Goal: Check status: Check status

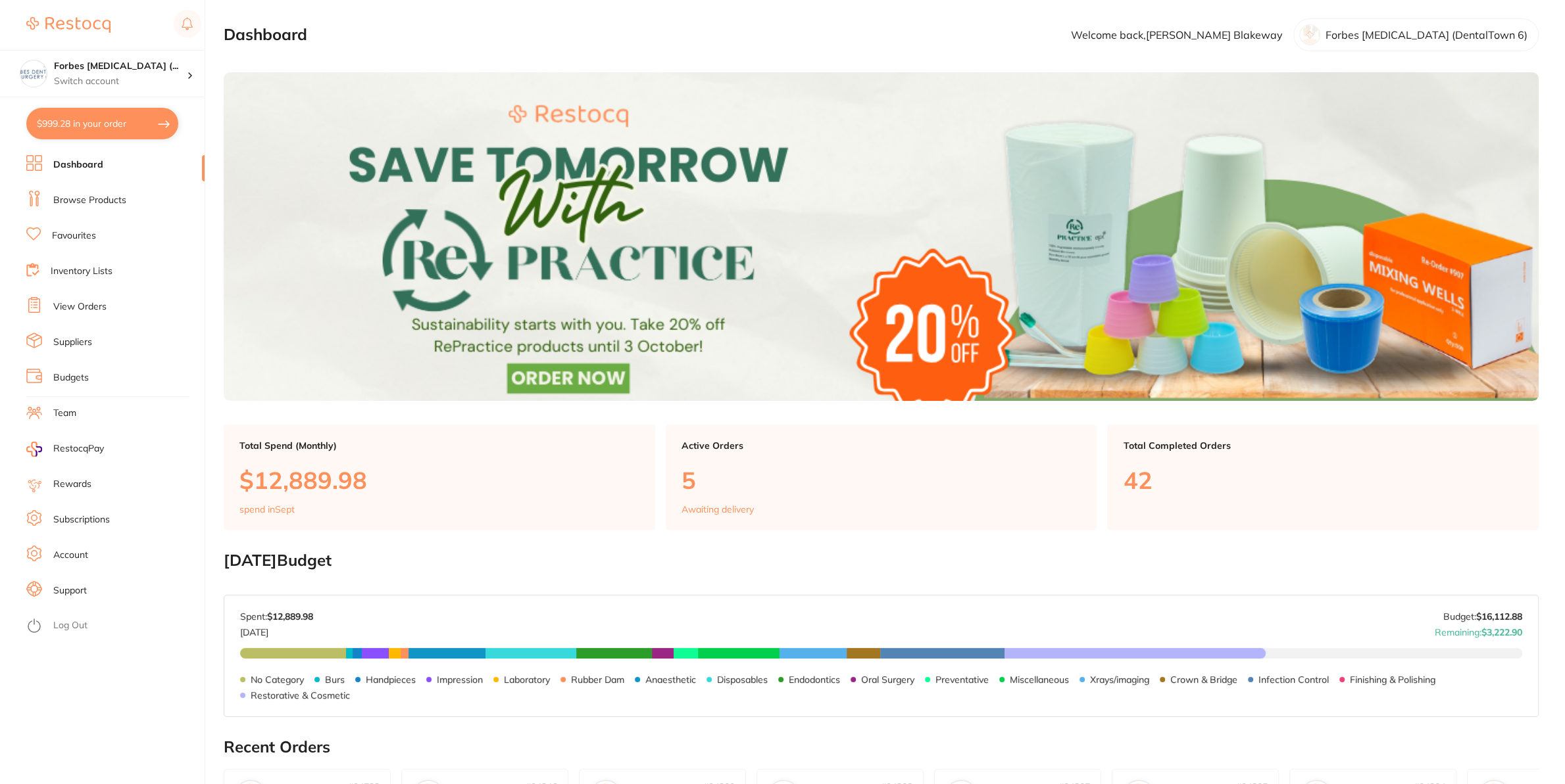
click at [88, 296] on ul "Dashboard Browse Products Favourites Inventory Lists View Orders Suppliers Budg…" at bounding box center [115, 470] width 178 height 630
click at [87, 304] on link "View Orders" at bounding box center [80, 307] width 54 height 13
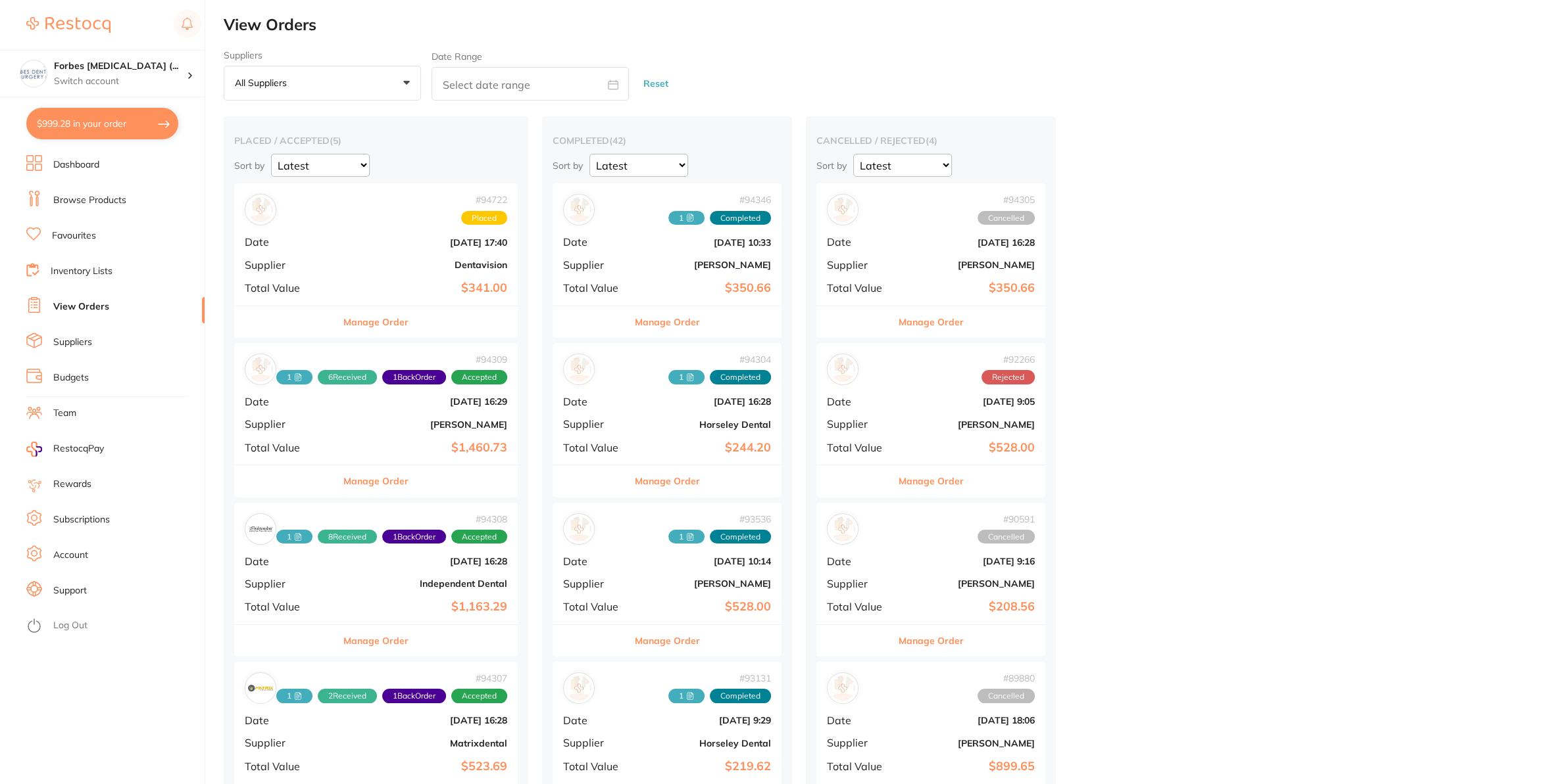
click at [386, 237] on div "# 94722 Placed Date [DATE] 17:40 Supplier Dentavision Total Value $341.00" at bounding box center [376, 244] width 284 height 122
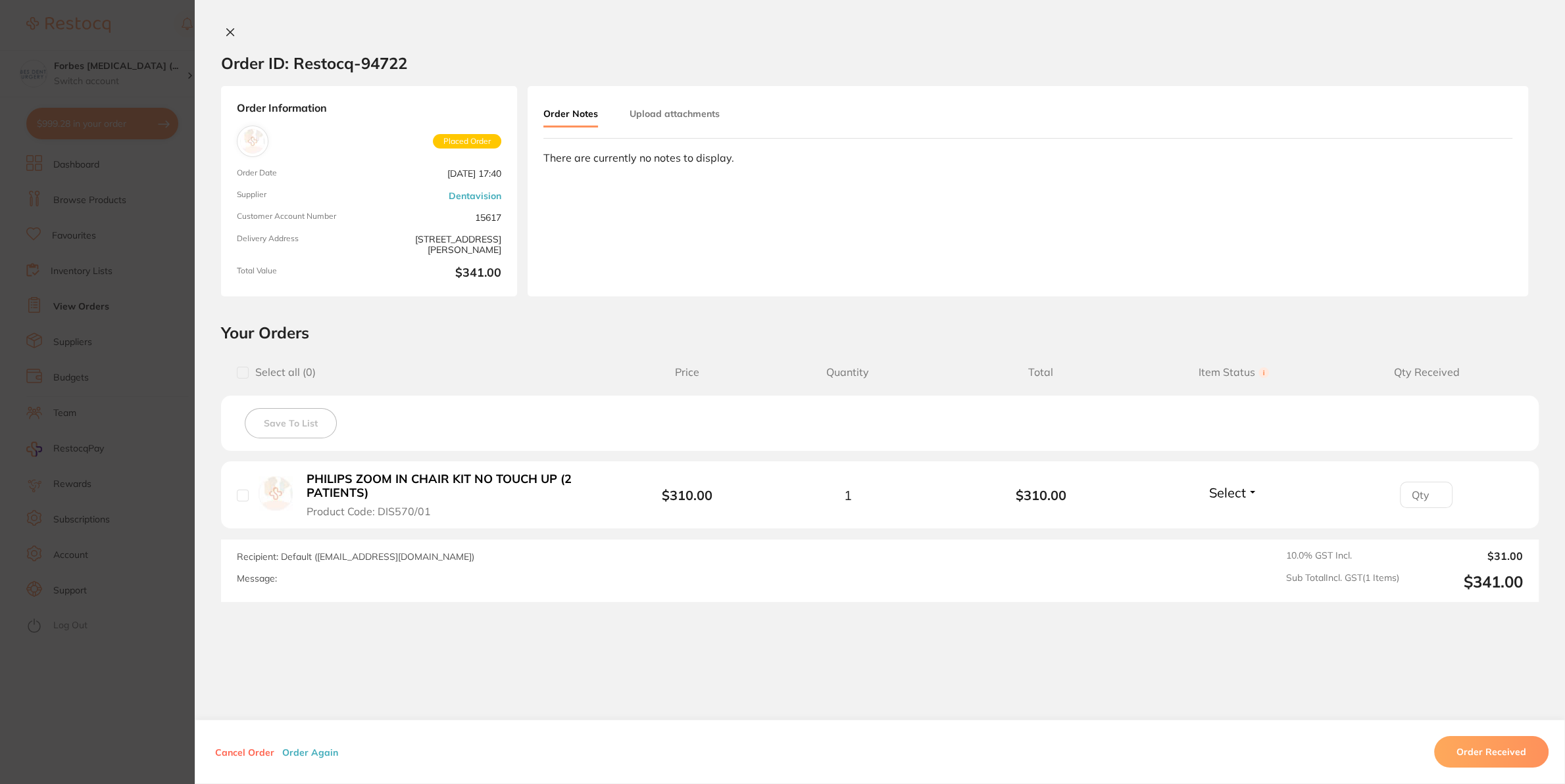
click at [221, 28] on button at bounding box center [230, 33] width 18 height 14
